Goal: Find specific page/section: Find specific page/section

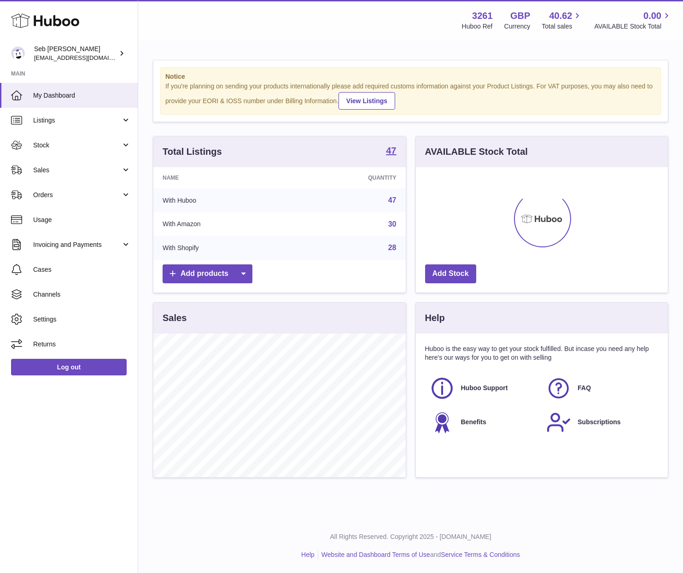
scroll to position [144, 252]
click at [102, 193] on span "Orders" at bounding box center [77, 195] width 88 height 9
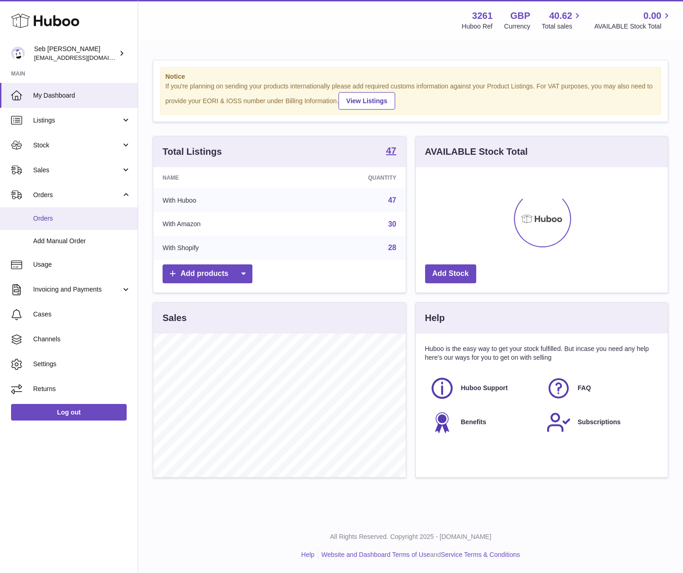
click at [103, 210] on link "Orders" at bounding box center [69, 218] width 138 height 23
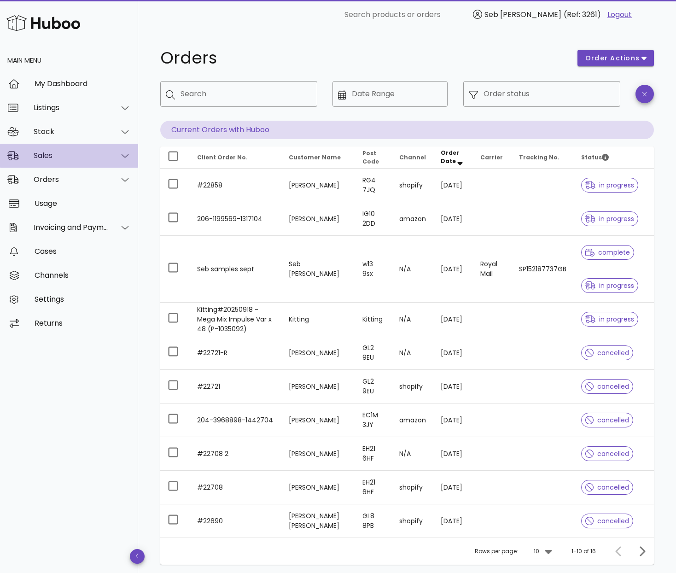
click at [62, 162] on div "Sales" at bounding box center [69, 156] width 138 height 24
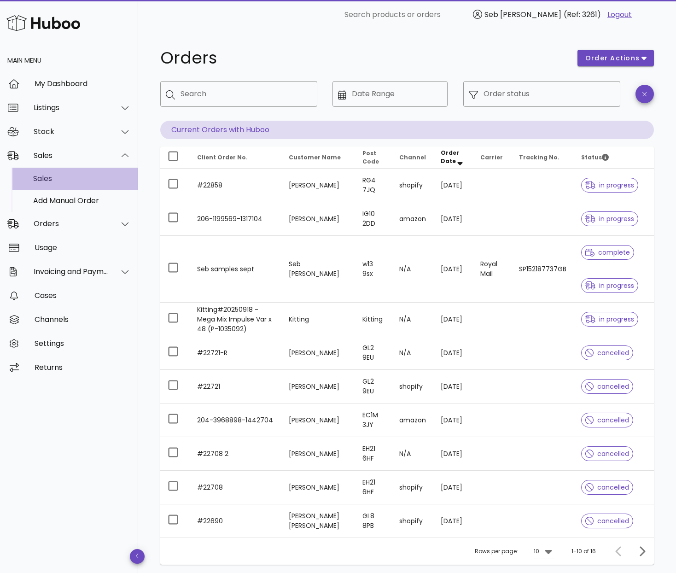
click at [63, 175] on div "Sales" at bounding box center [82, 178] width 98 height 9
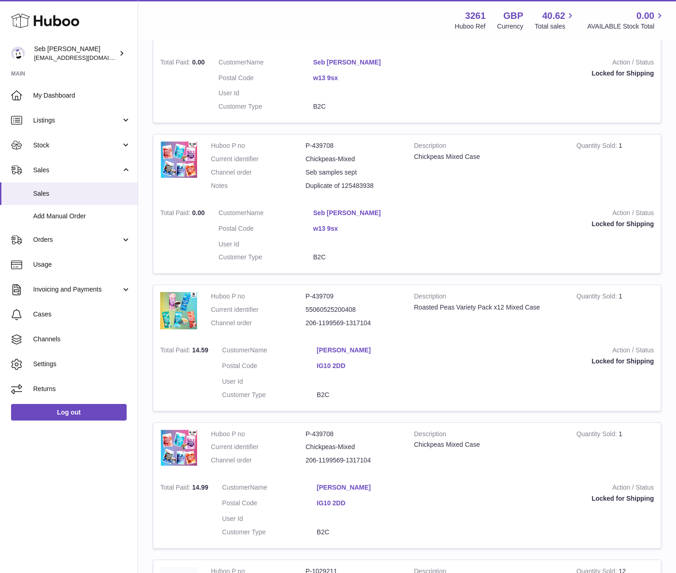
scroll to position [378, 0]
